Goal: Transaction & Acquisition: Purchase product/service

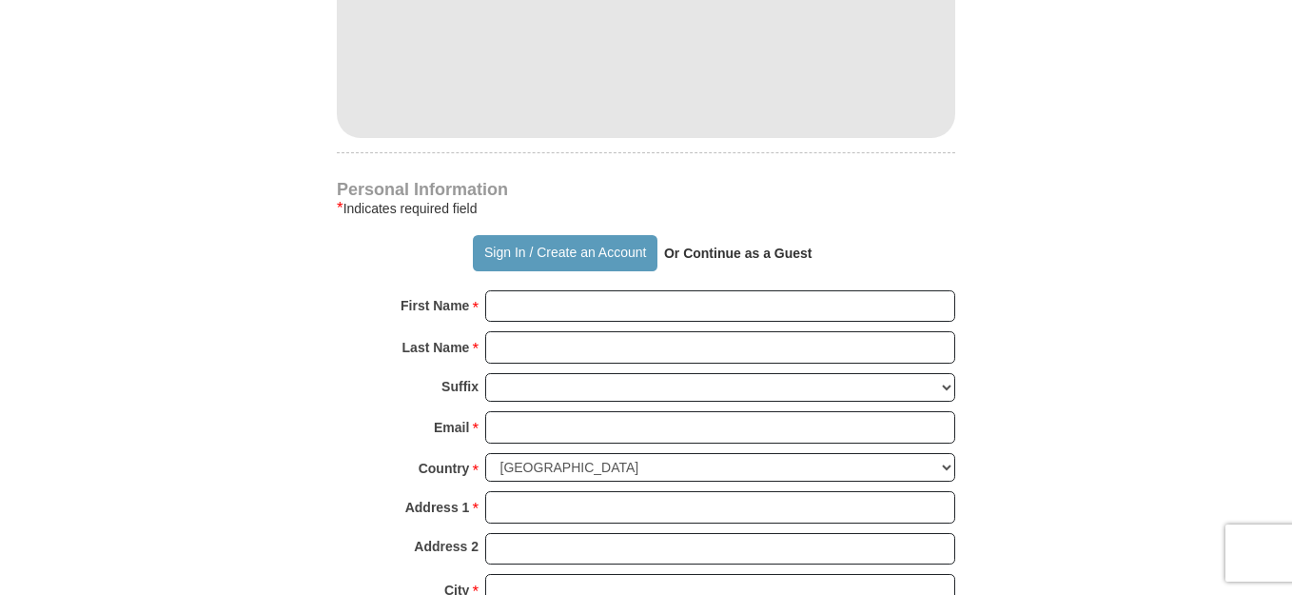
scroll to position [1150, 0]
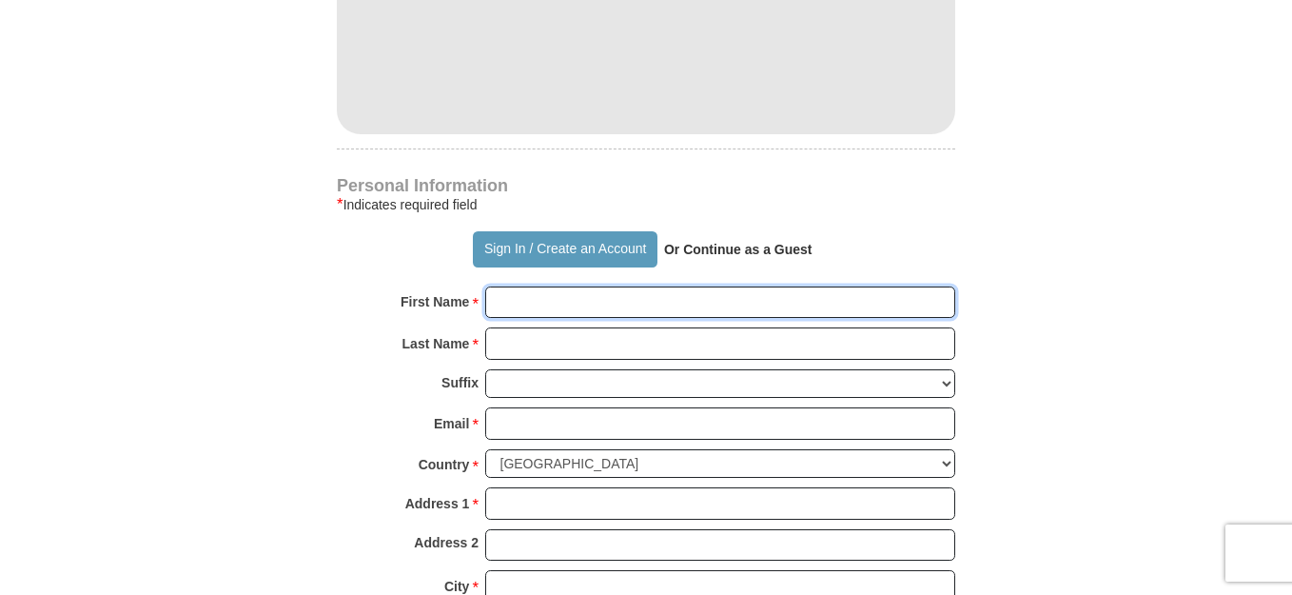
click at [567, 297] on input "First Name *" at bounding box center [720, 302] width 470 height 32
type input "[PERSON_NAME]"
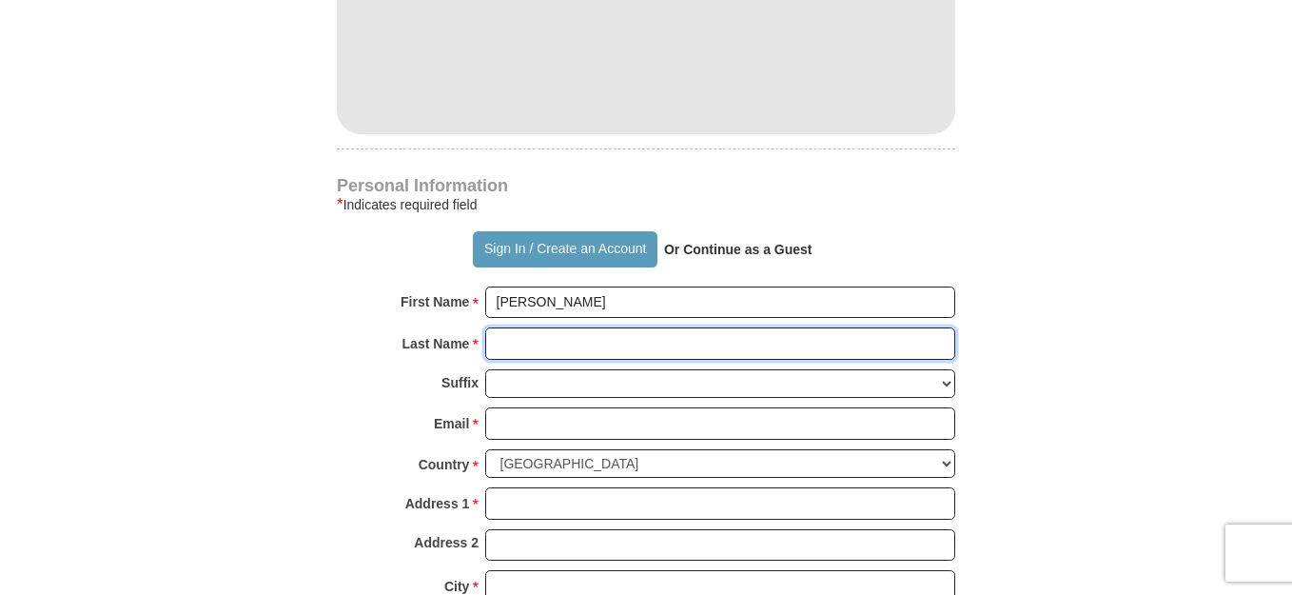
type input "[PERSON_NAME]"
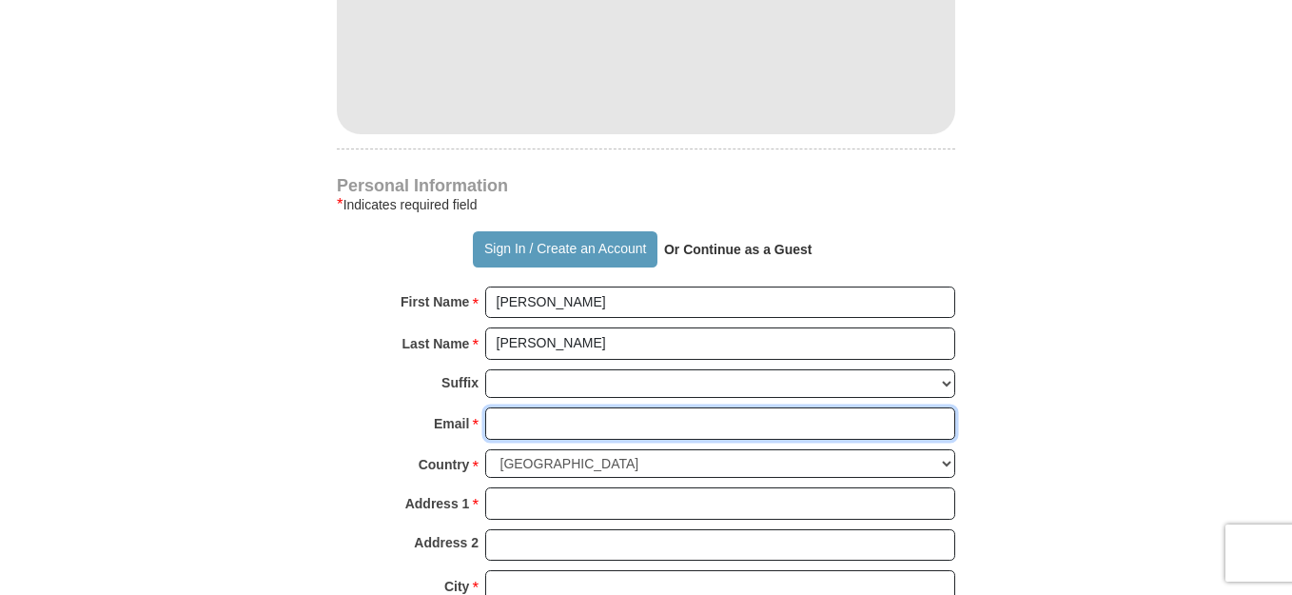
type input "[EMAIL_ADDRESS][DOMAIN_NAME]"
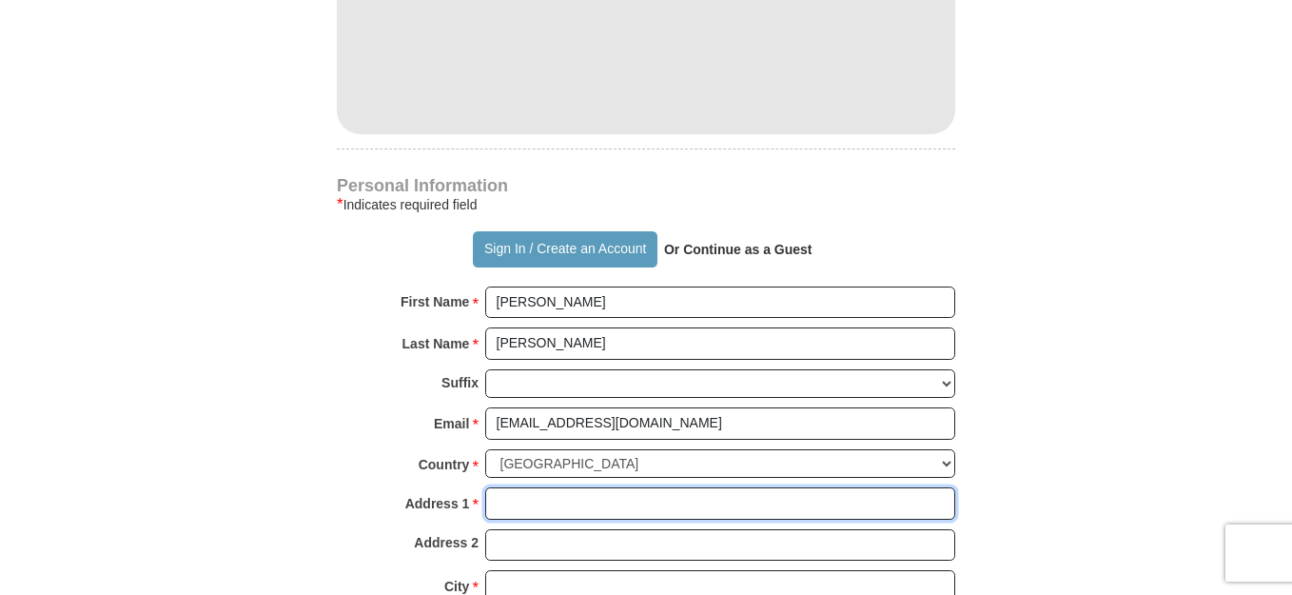
type input "[STREET_ADDRESS][PERSON_NAME]"
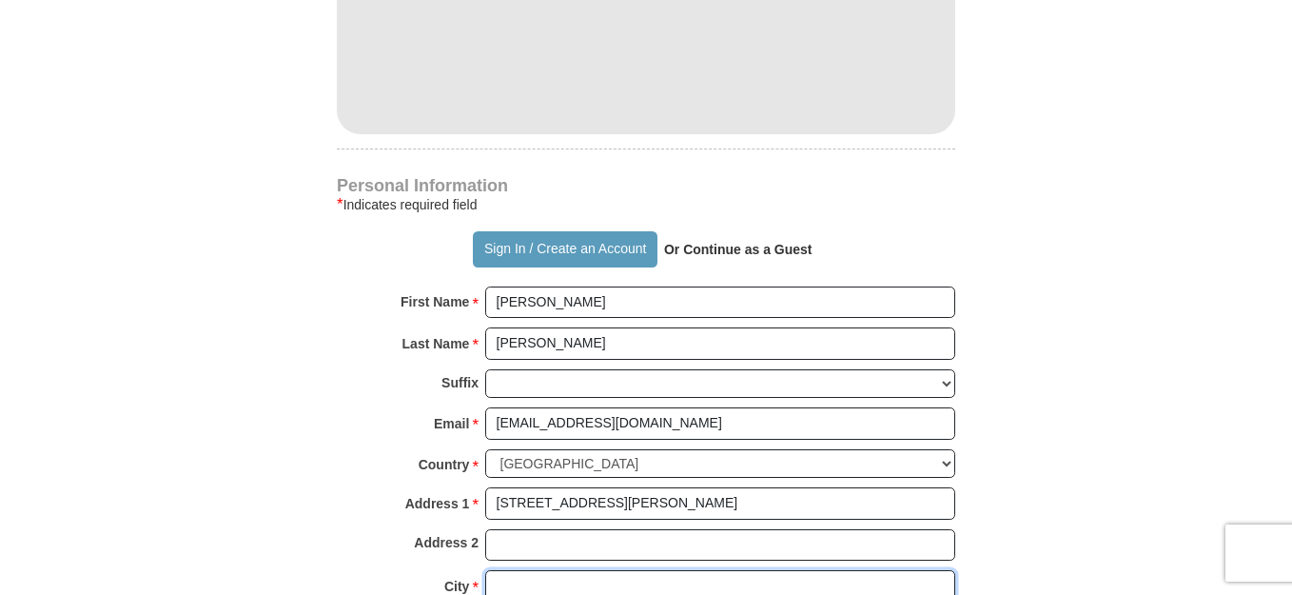
type input "[GEOGRAPHIC_DATA]"
select select "MI"
type input "48235"
type input "3134150378"
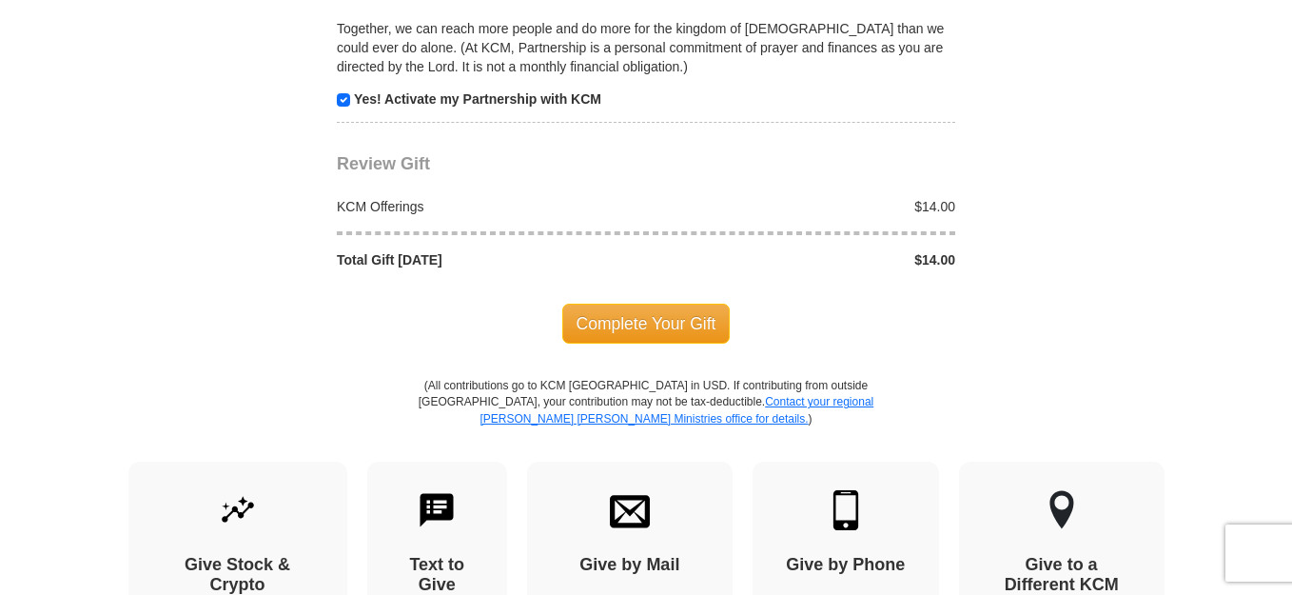
scroll to position [1953, 0]
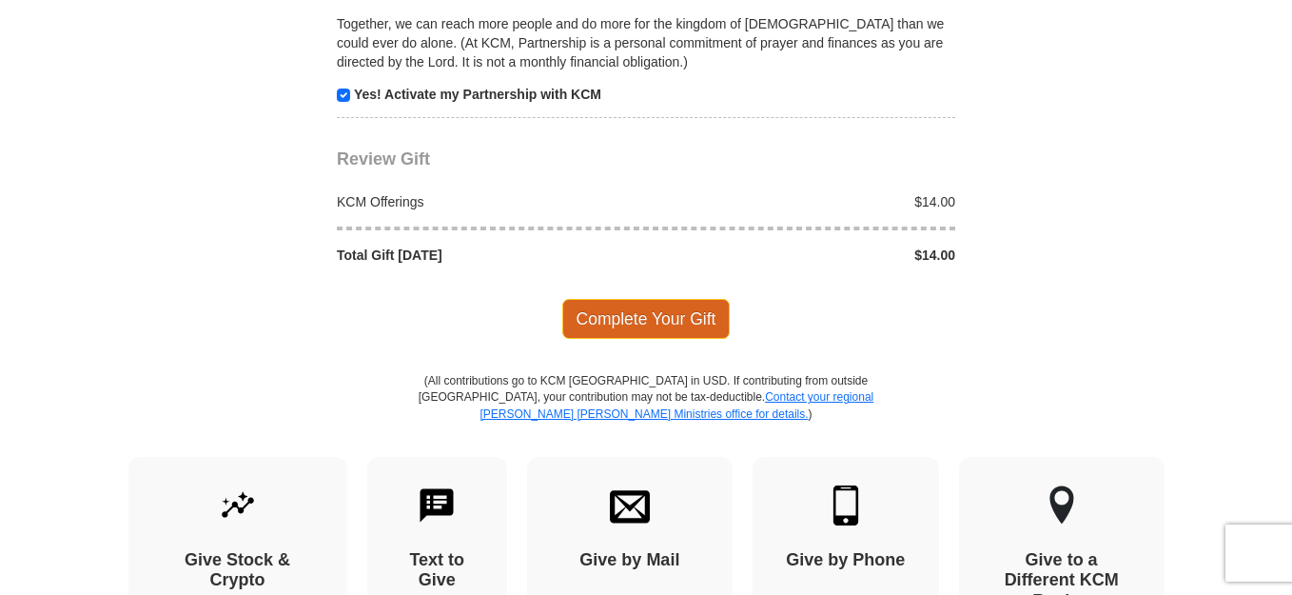
click at [617, 322] on span "Complete Your Gift" at bounding box center [646, 319] width 168 height 40
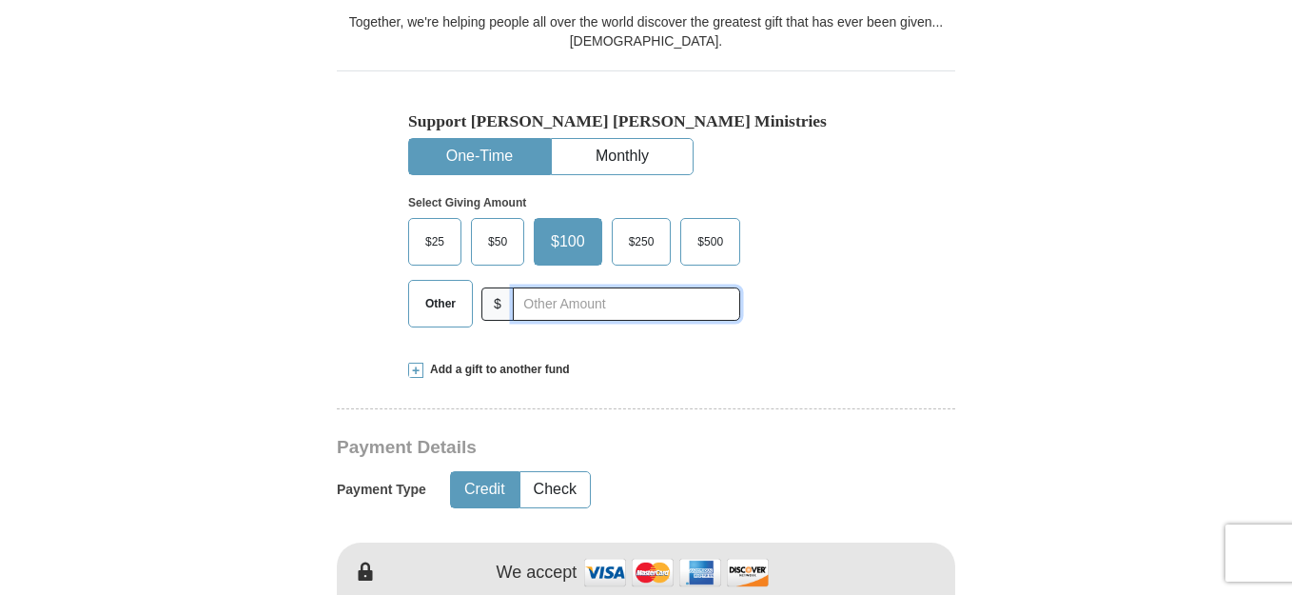
click at [549, 309] on input "text" at bounding box center [626, 303] width 227 height 33
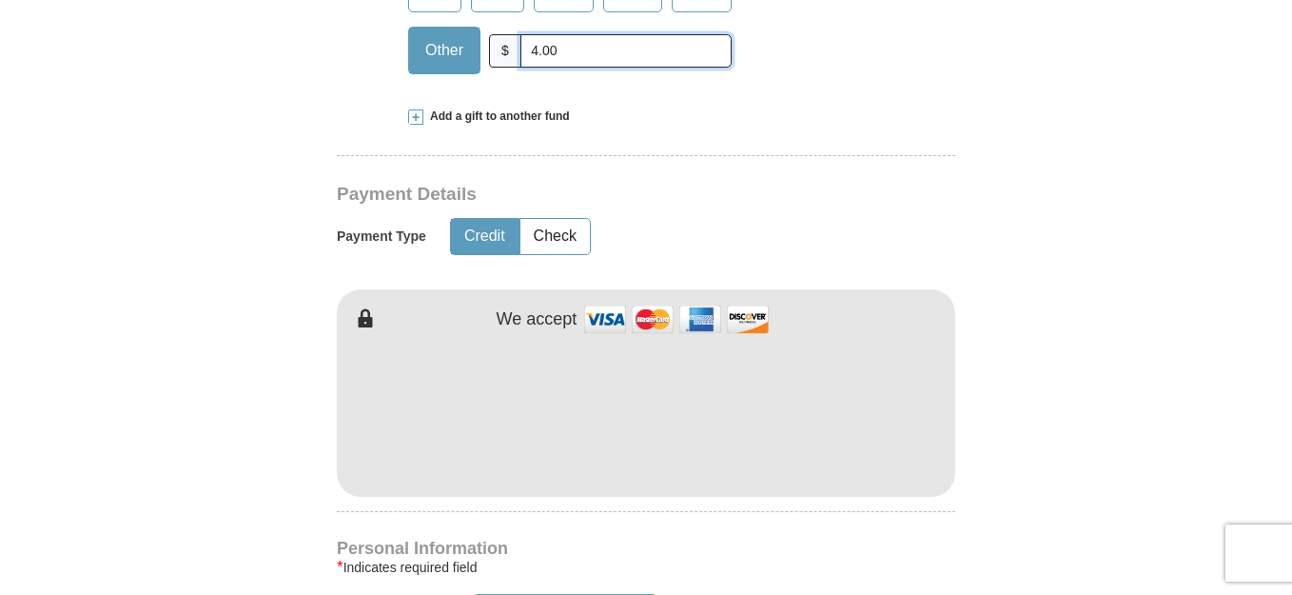
scroll to position [802, 0]
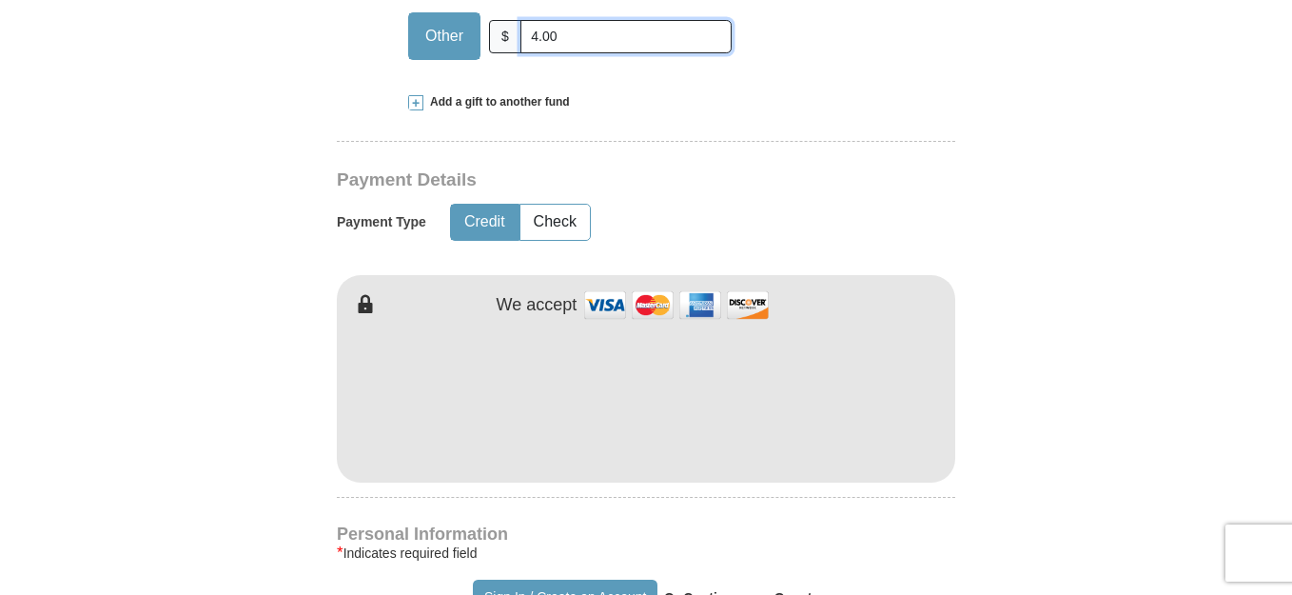
type input "4.00"
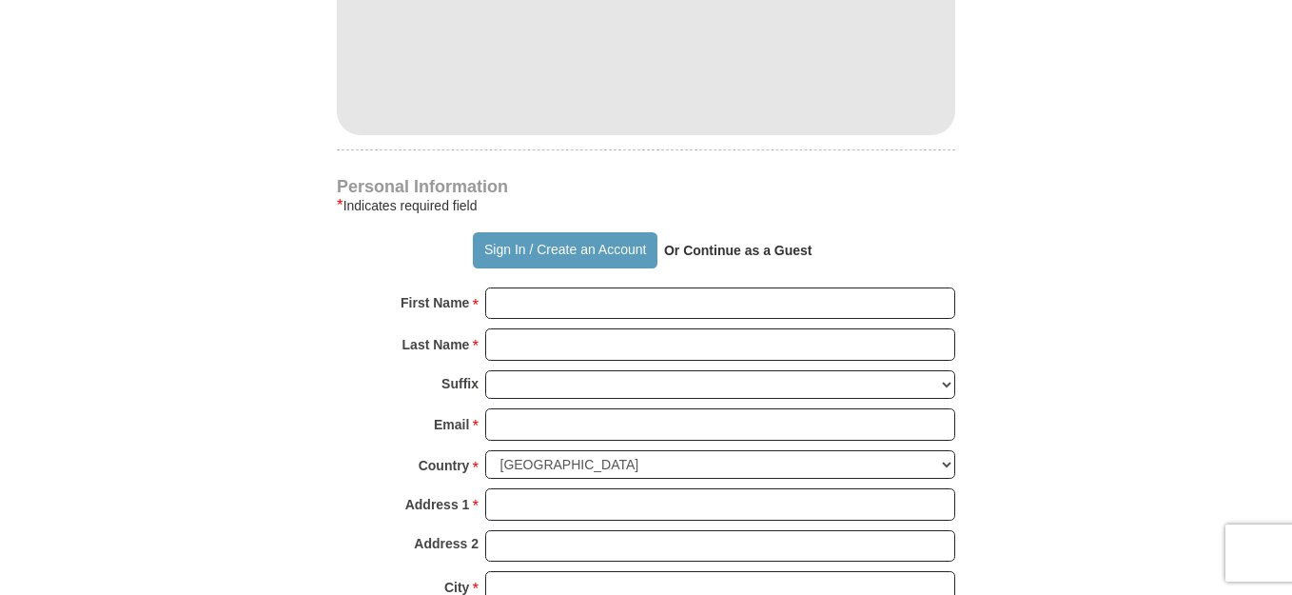
scroll to position [1159, 0]
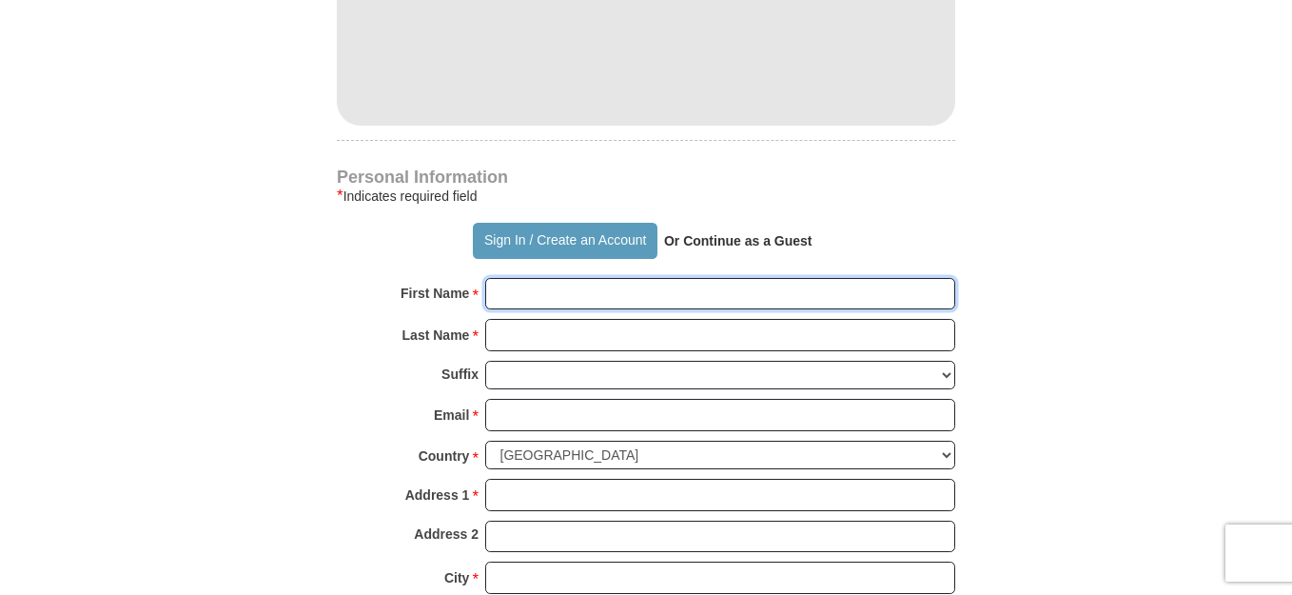
click at [527, 292] on input "First Name *" at bounding box center [720, 294] width 470 height 32
type input "[PERSON_NAME]"
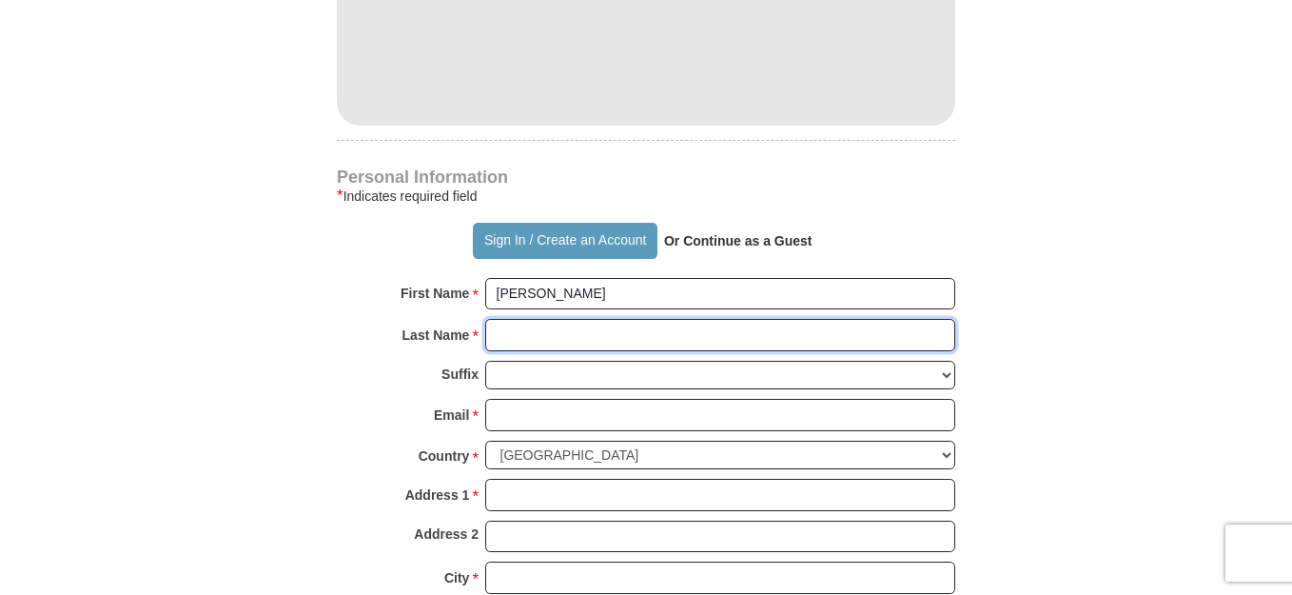
type input "[PERSON_NAME]"
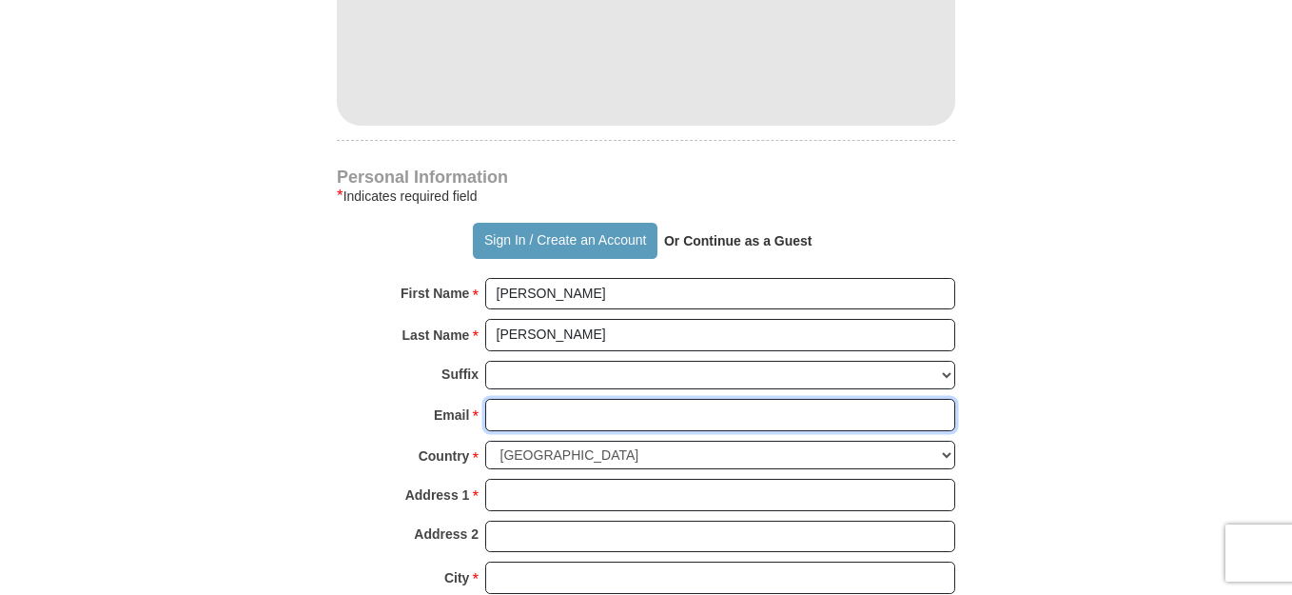
type input "[EMAIL_ADDRESS][DOMAIN_NAME]"
type input "[STREET_ADDRESS][PERSON_NAME]"
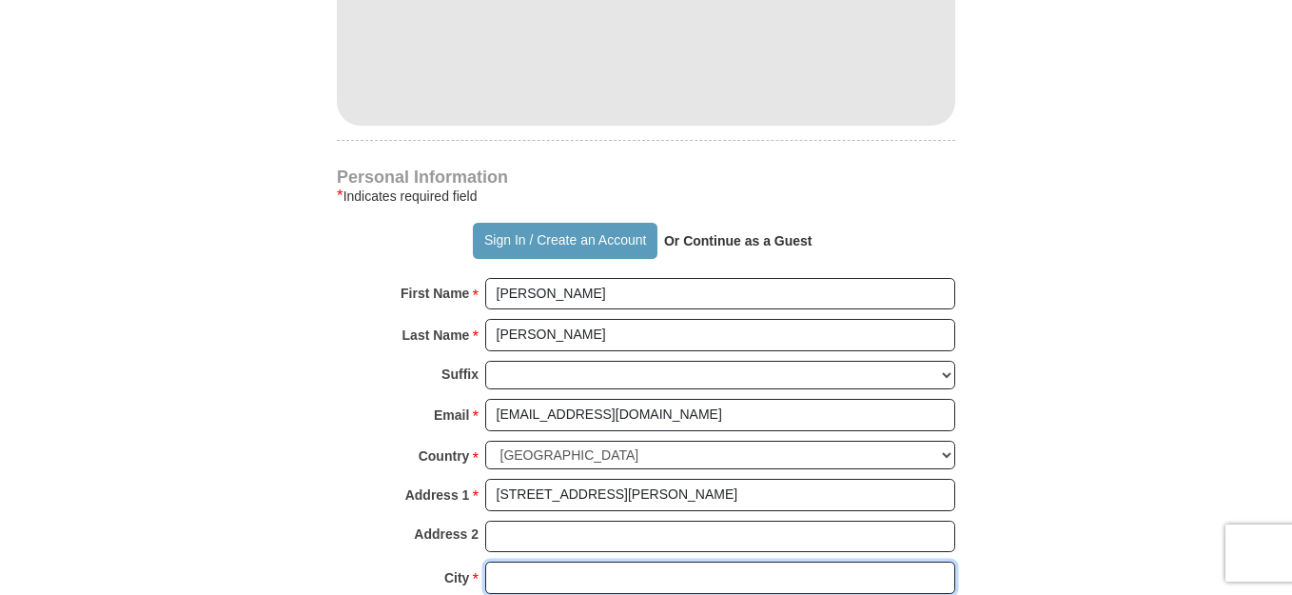
type input "[GEOGRAPHIC_DATA]"
select select "MI"
type input "48235"
type input "3134150378"
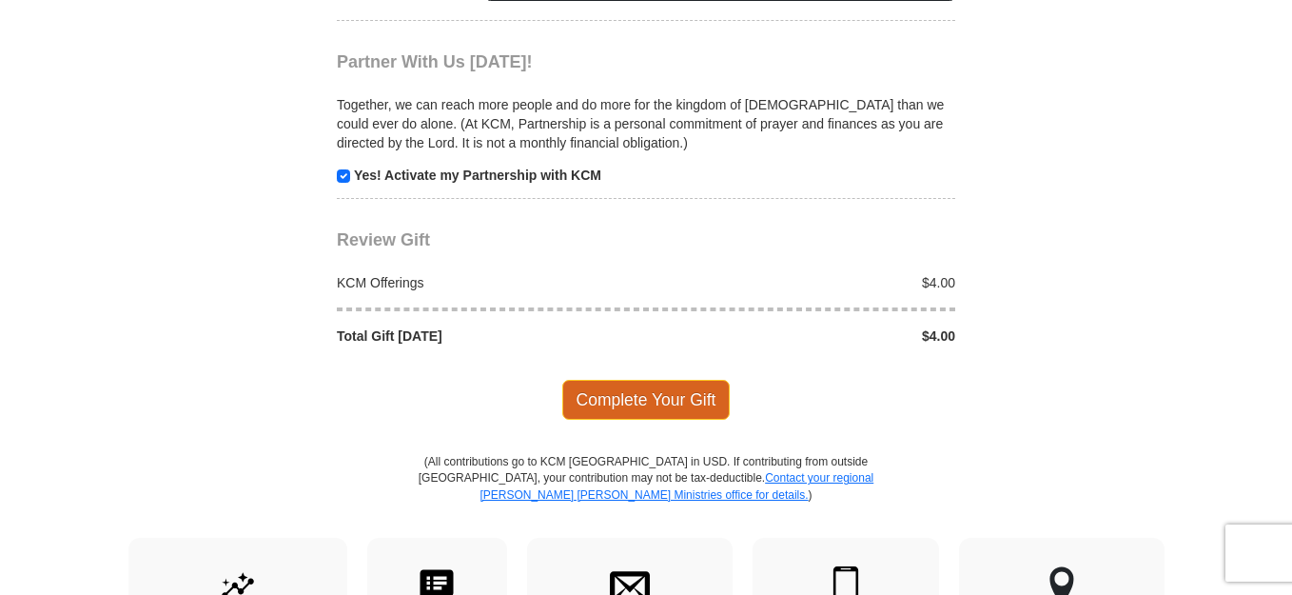
scroll to position [1872, 0]
click at [617, 390] on span "Complete Your Gift" at bounding box center [646, 400] width 168 height 40
